Goal: Task Accomplishment & Management: Use online tool/utility

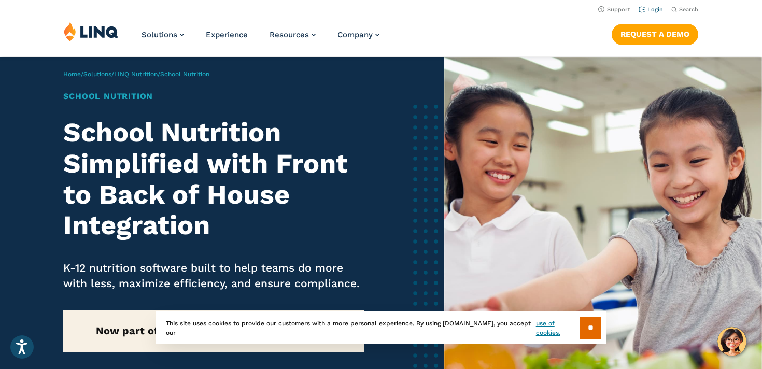
click at [659, 4] on li "Login" at bounding box center [651, 8] width 24 height 11
click at [659, 9] on link "Login" at bounding box center [651, 9] width 24 height 7
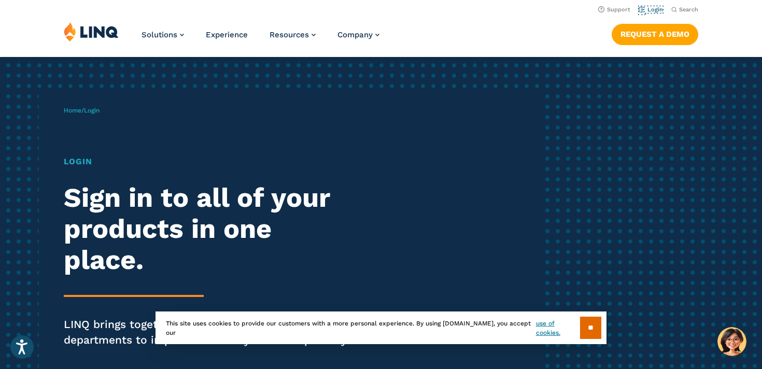
click at [659, 9] on link "Login" at bounding box center [651, 9] width 24 height 7
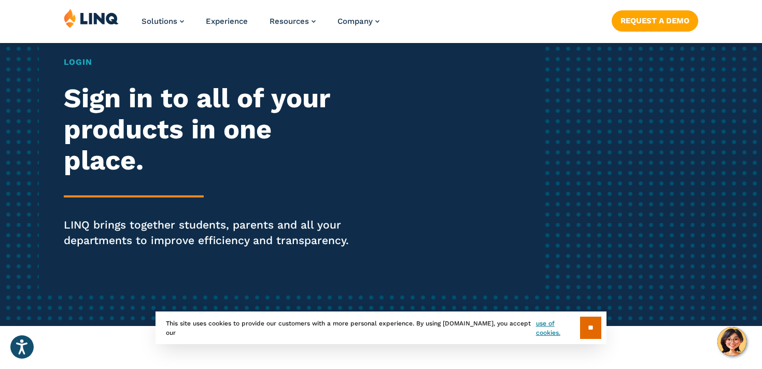
scroll to position [101, 0]
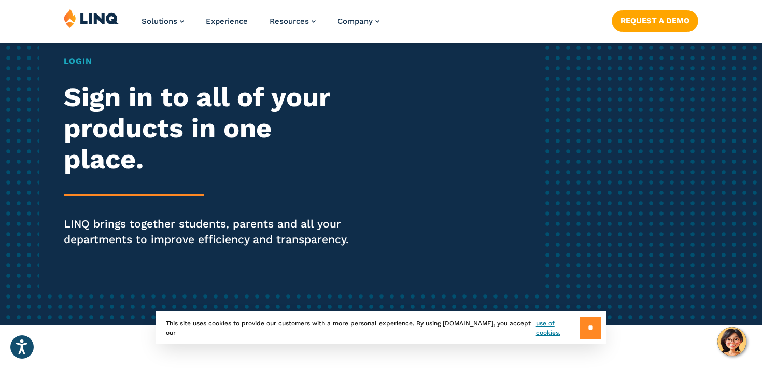
click at [588, 330] on input "**" at bounding box center [590, 328] width 21 height 22
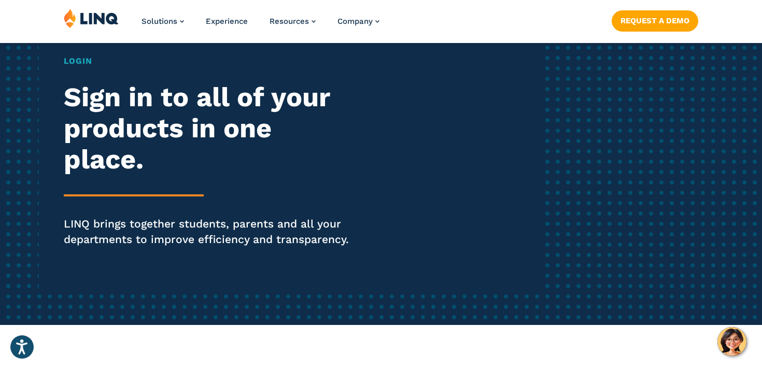
scroll to position [0, 0]
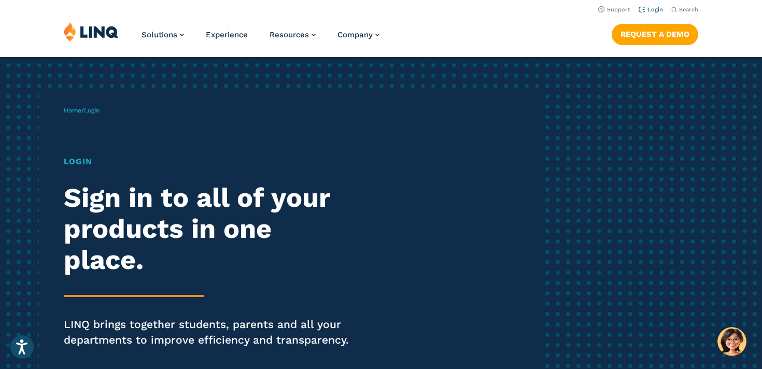
click at [650, 10] on link "Login" at bounding box center [651, 9] width 24 height 7
